Goal: Find specific page/section: Find specific page/section

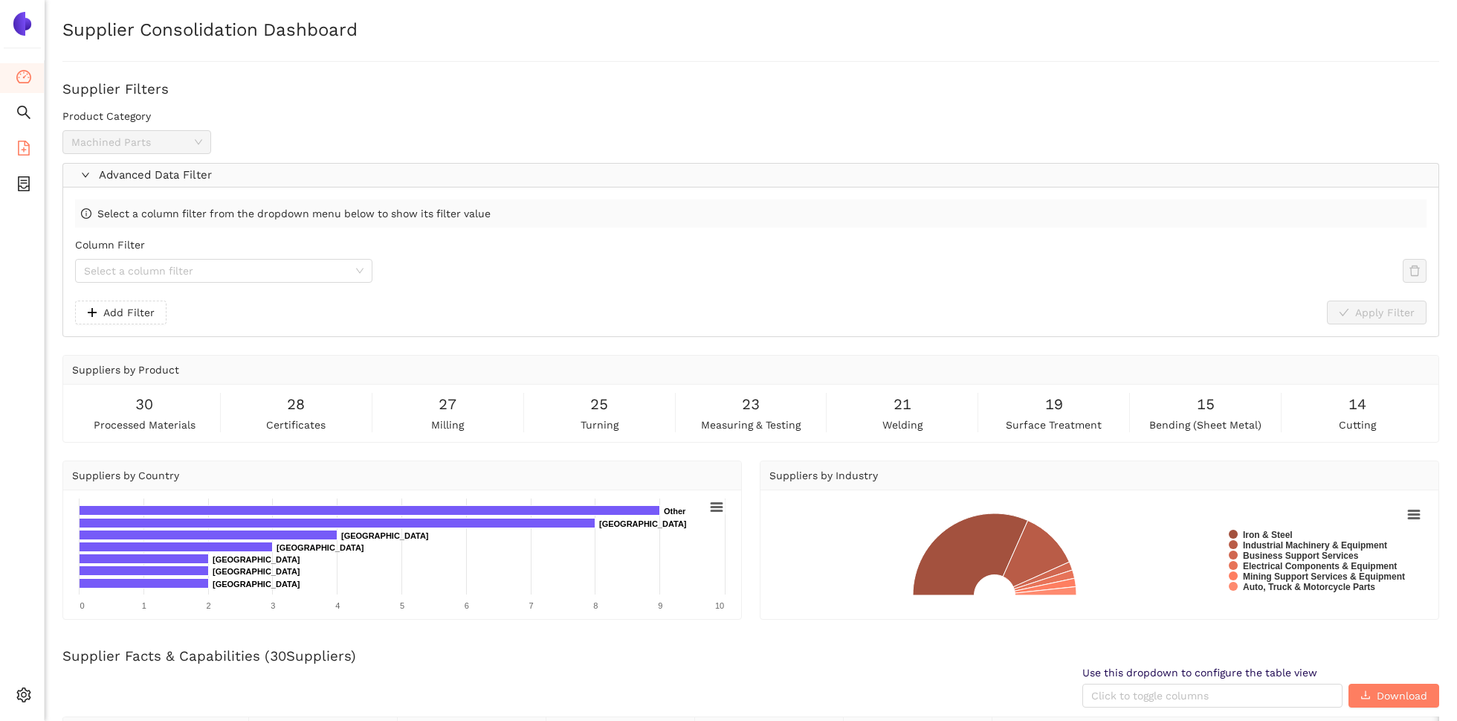
click at [30, 153] on icon "file-add" at bounding box center [23, 148] width 15 height 15
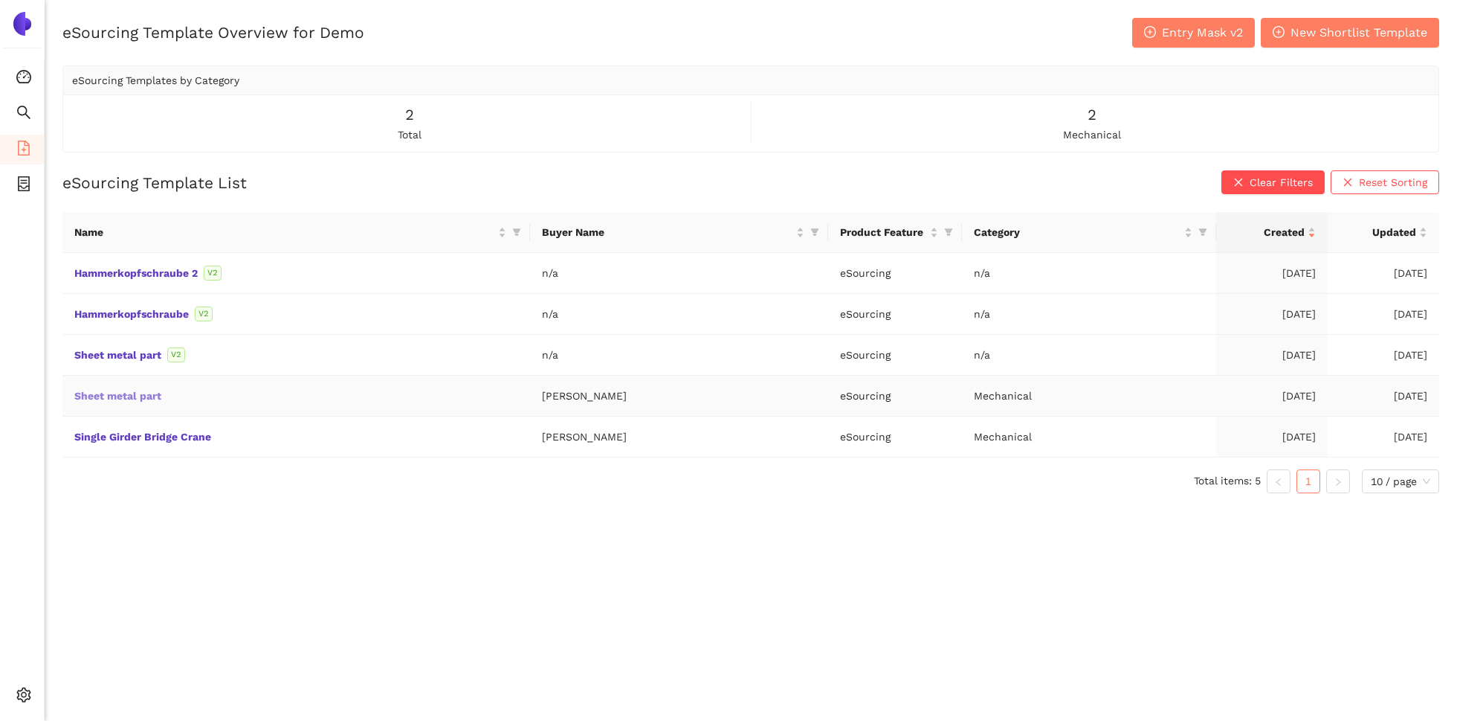
click at [0, 0] on link "Sheet metal part" at bounding box center [0, 0] width 0 height 0
click at [276, 526] on div "eSourcing Template Overview for Demo Entry Mask v2 New Shortlist Template eSour…" at bounding box center [751, 378] width 1413 height 721
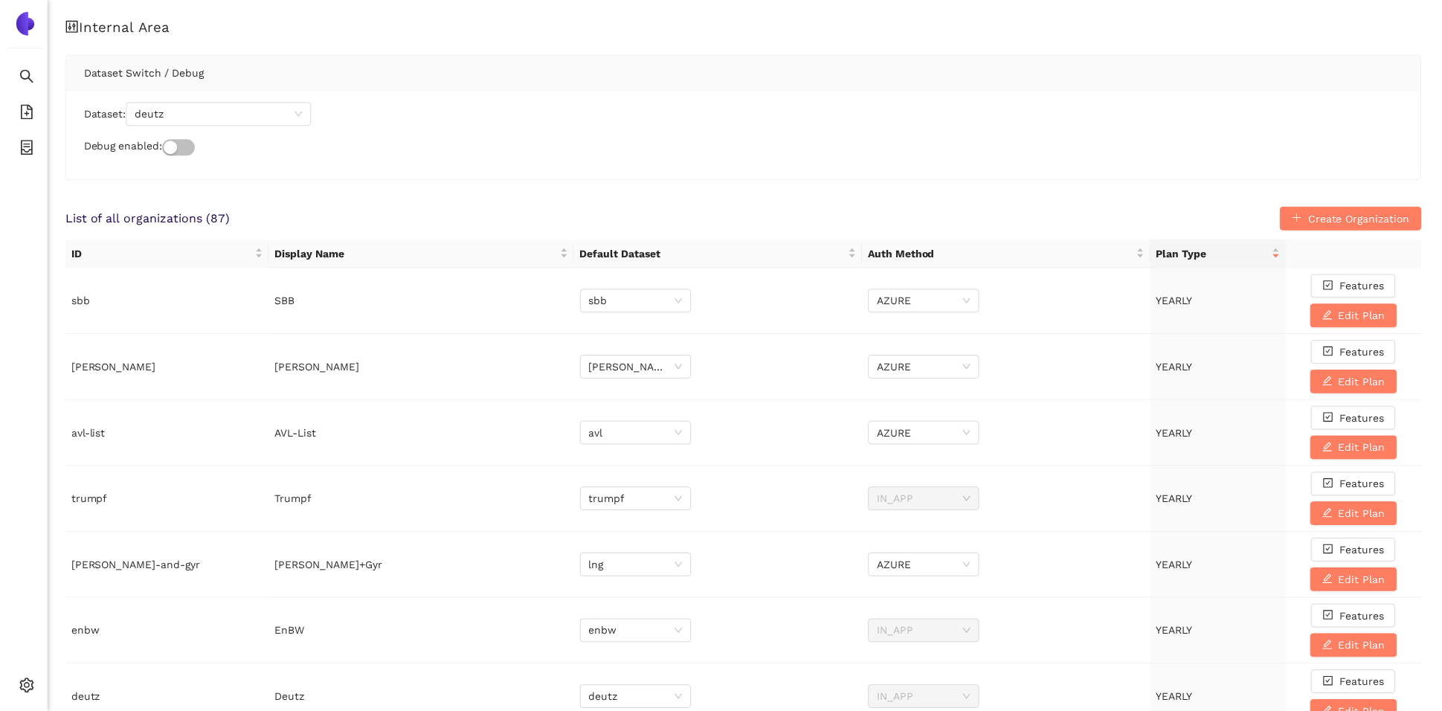
scroll to position [592, 0]
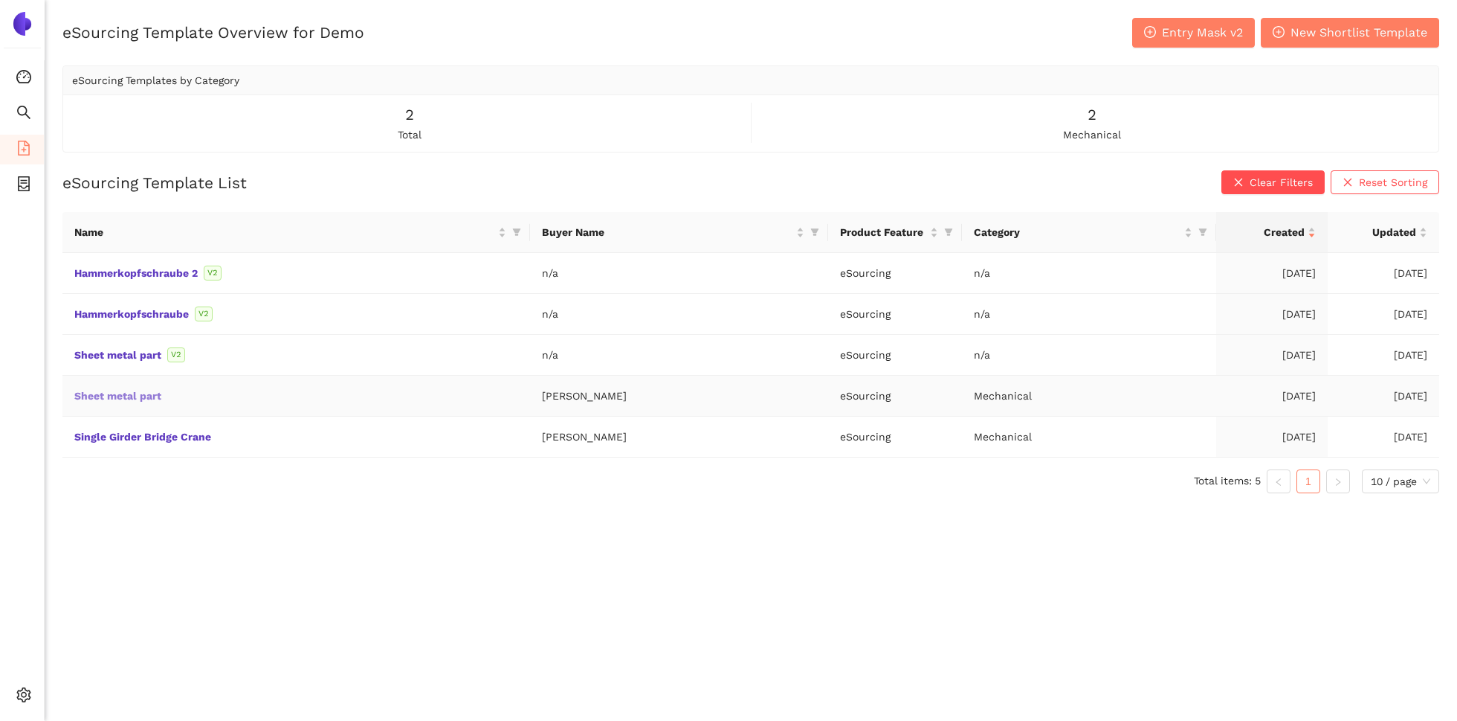
click at [0, 0] on link "Sheet metal part" at bounding box center [0, 0] width 0 height 0
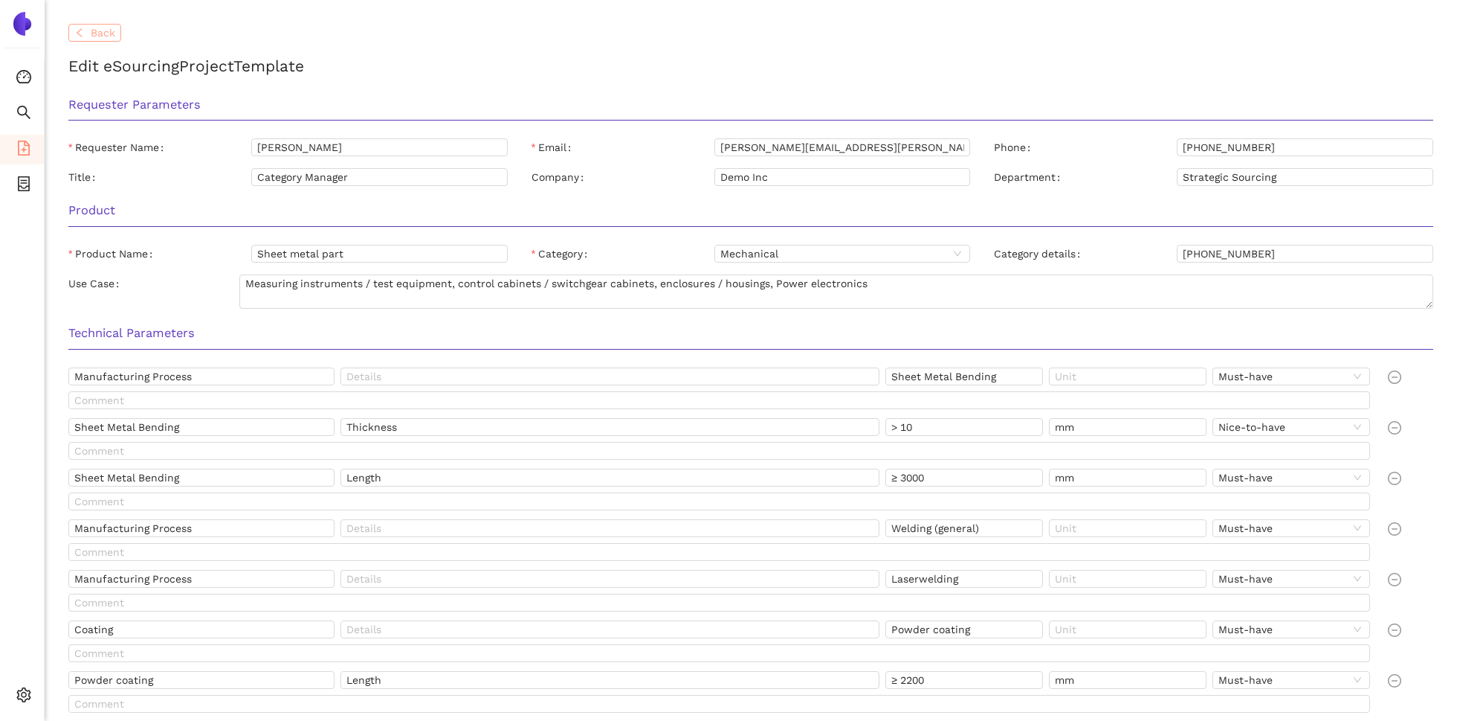
click at [86, 28] on button "Back" at bounding box center [94, 33] width 53 height 18
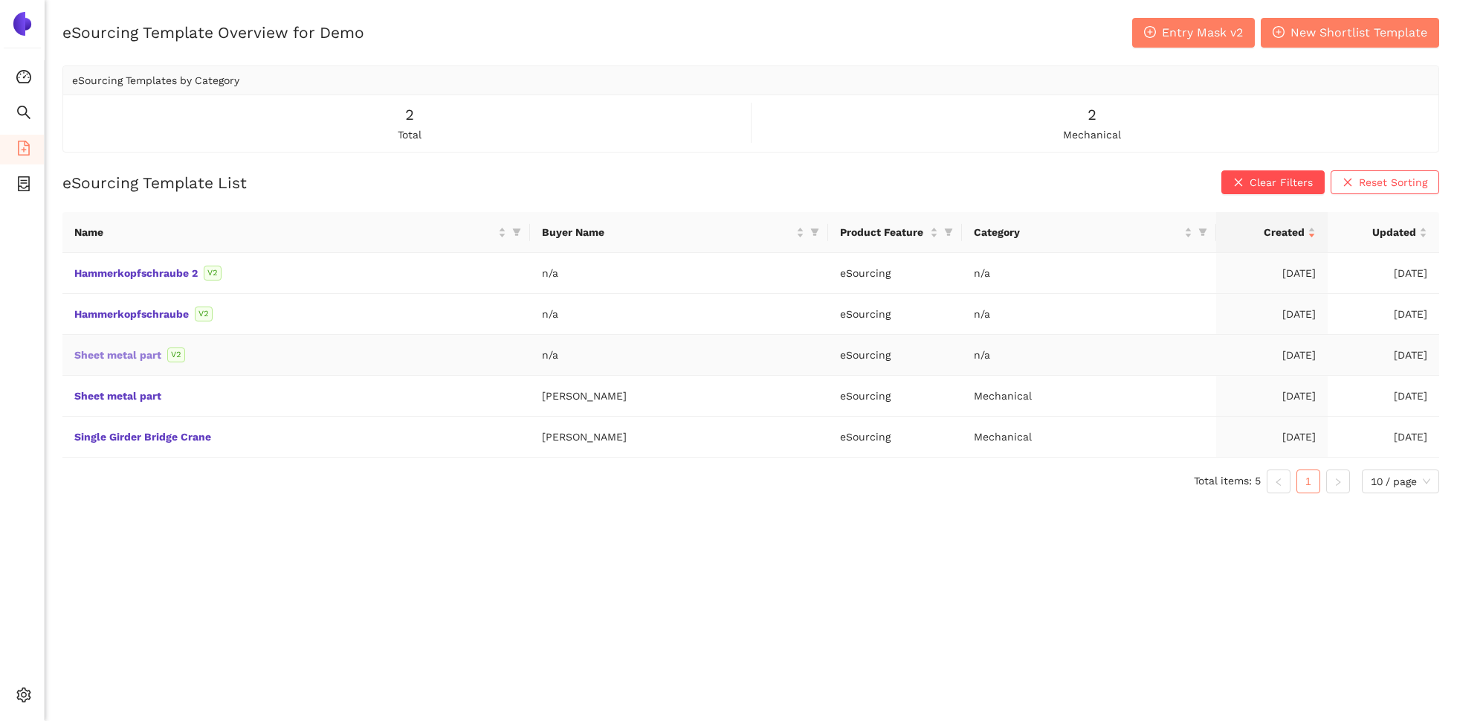
click at [0, 0] on link "Sheet metal part" at bounding box center [0, 0] width 0 height 0
